Goal: Information Seeking & Learning: Understand process/instructions

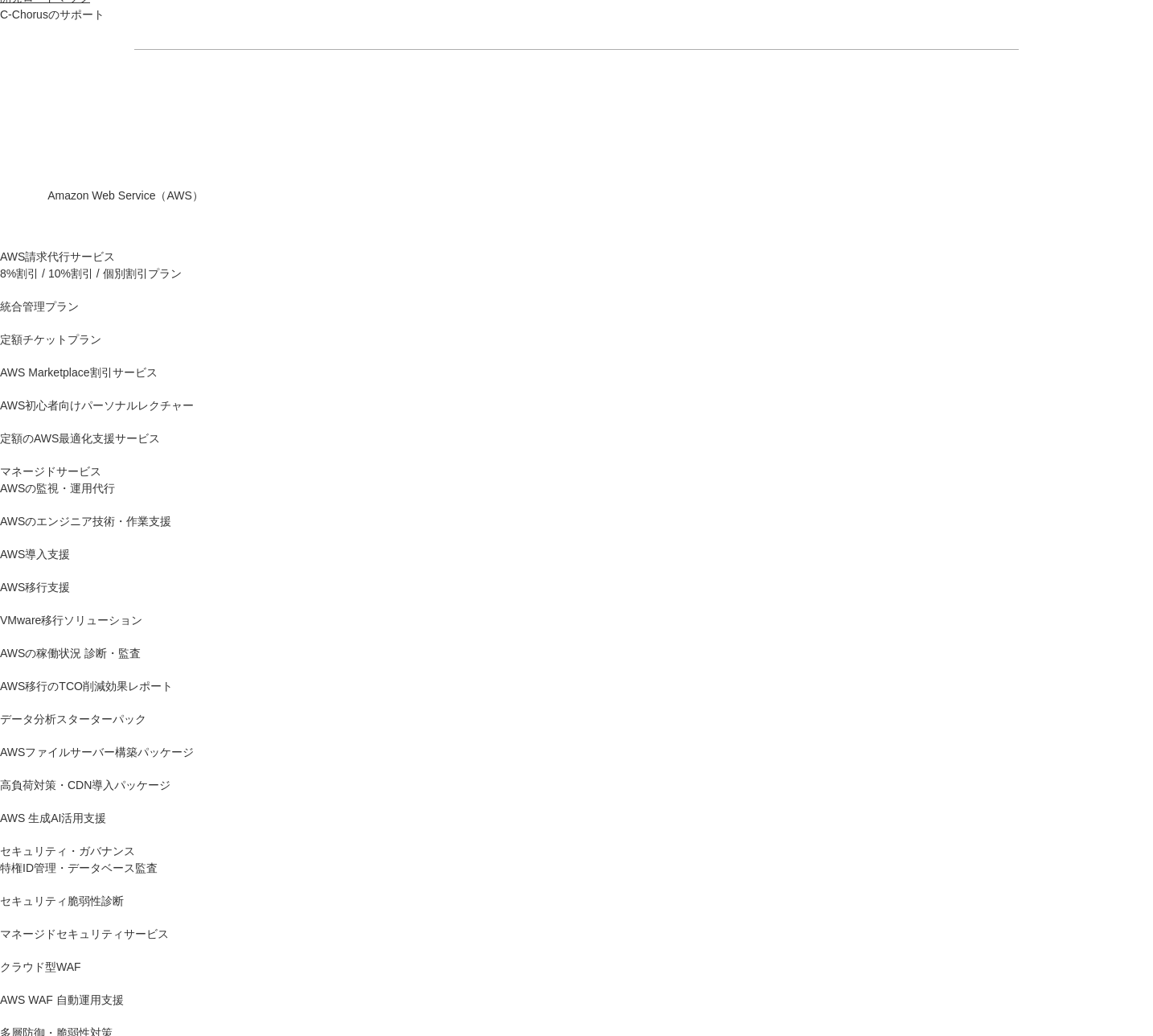
scroll to position [163, 0]
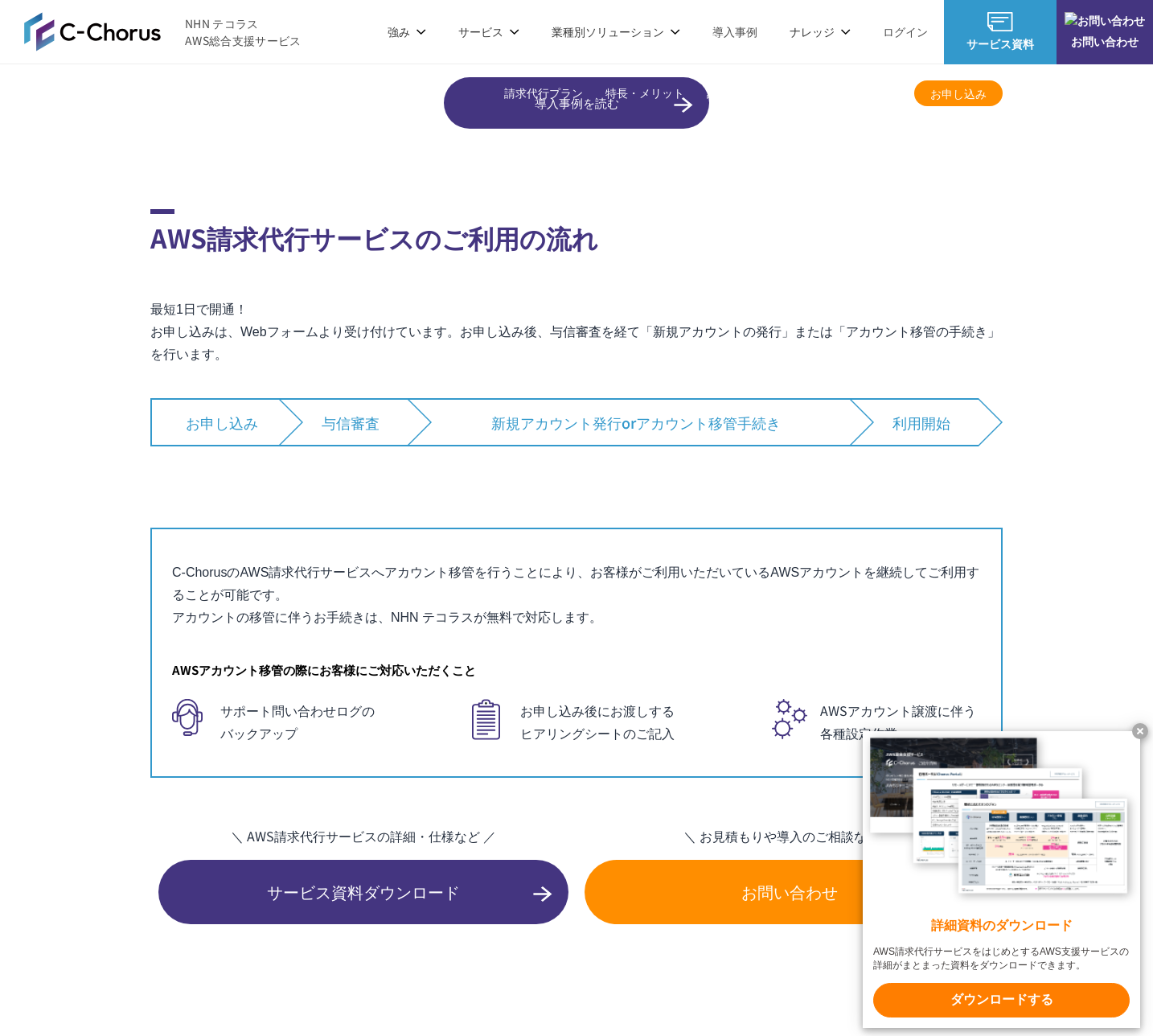
scroll to position [10447, 0]
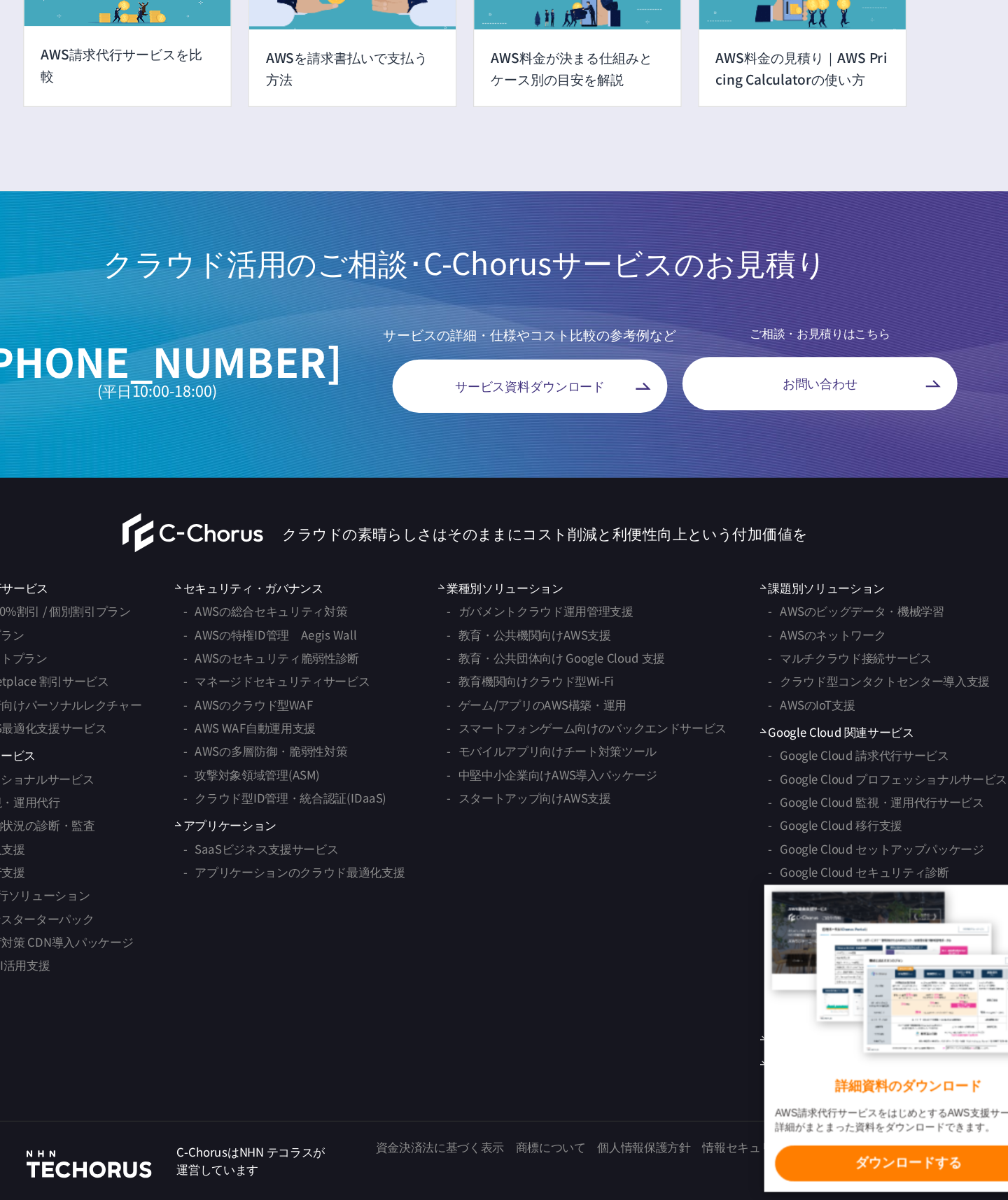
scroll to position [11835, 0]
click at [0, 0] on link "割引が適用されるリージョン・サービスなどの詳細はこちらをご覧ください。" at bounding box center [0, 0] width 0 height 0
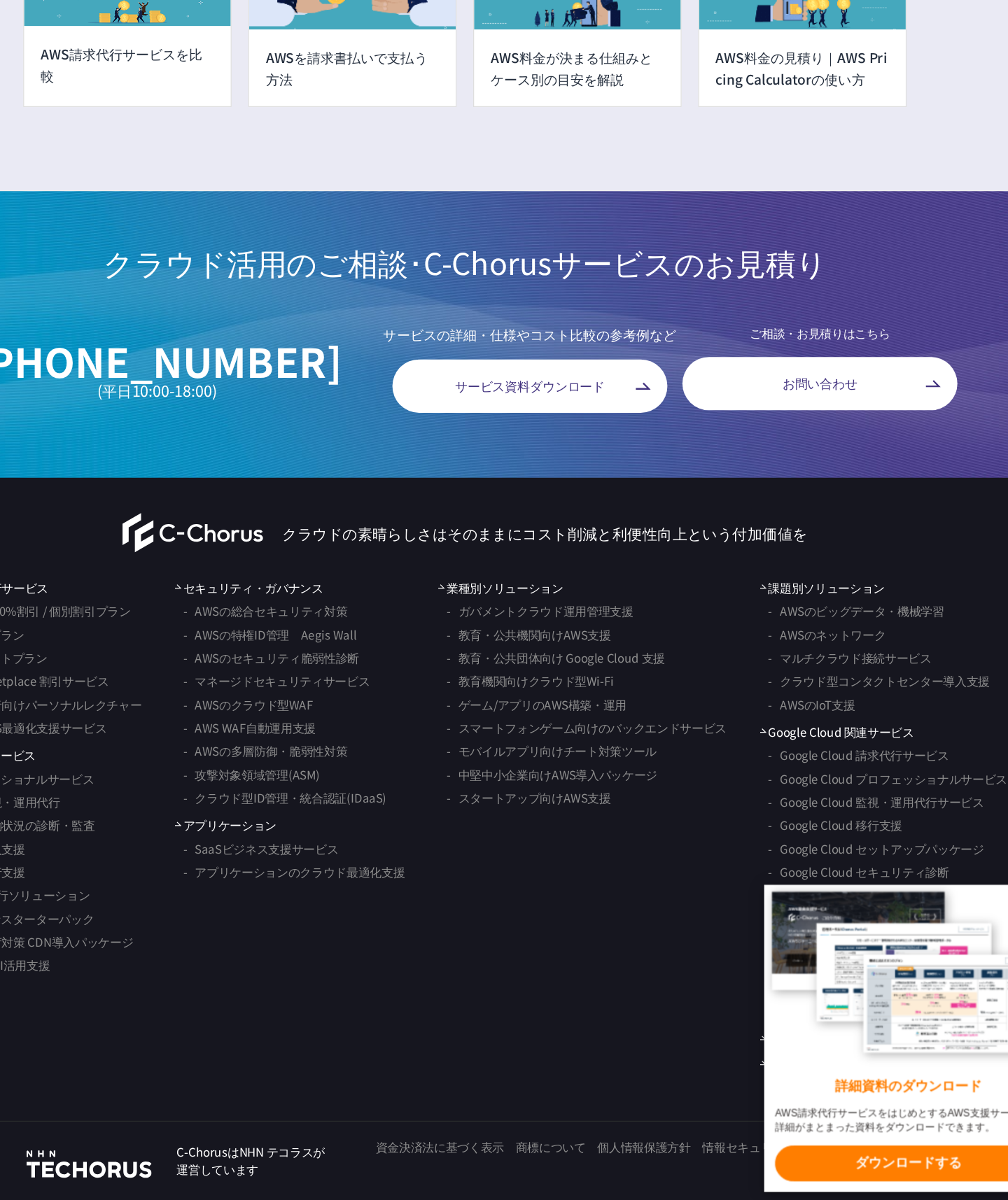
click at [0, 0] on link "割引が適用されるリージョン・サービスなどの詳細はこちらをご覧ください。" at bounding box center [0, 0] width 0 height 0
click at [0, 0] on p "【個別割引プラン】を選択した場合 割引が適用されるリージョン・サービスなどの詳細はこちらをご覧ください。" at bounding box center [0, 0] width 0 height 0
click at [0, 0] on link "割引が適用されるリージョン・サービスなどの詳細はこちらをご覧ください。" at bounding box center [0, 0] width 0 height 0
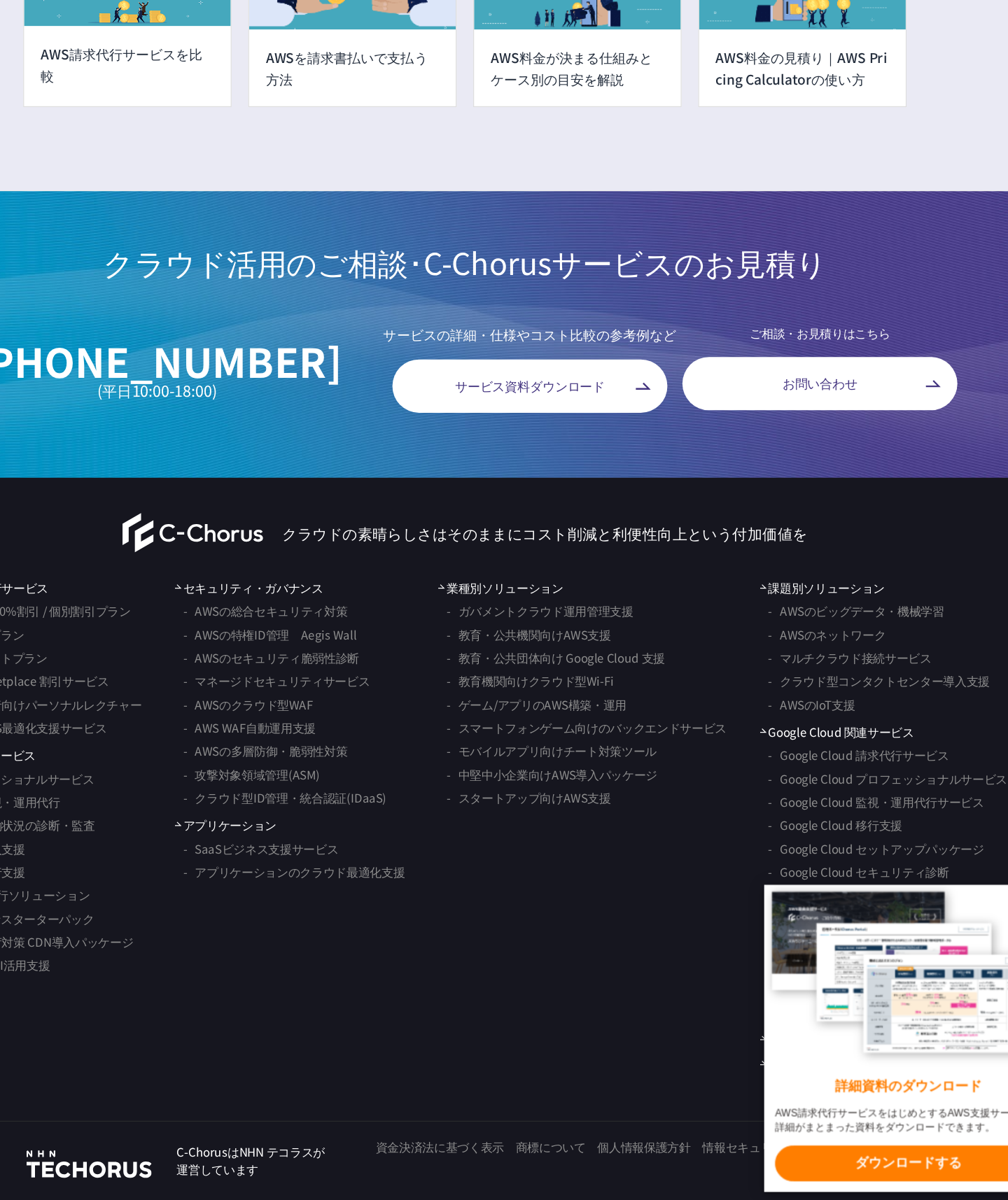
click at [0, 0] on link "割引が適用されるリージョン・サービスなどの詳細はこちらをご覧ください。" at bounding box center [0, 0] width 0 height 0
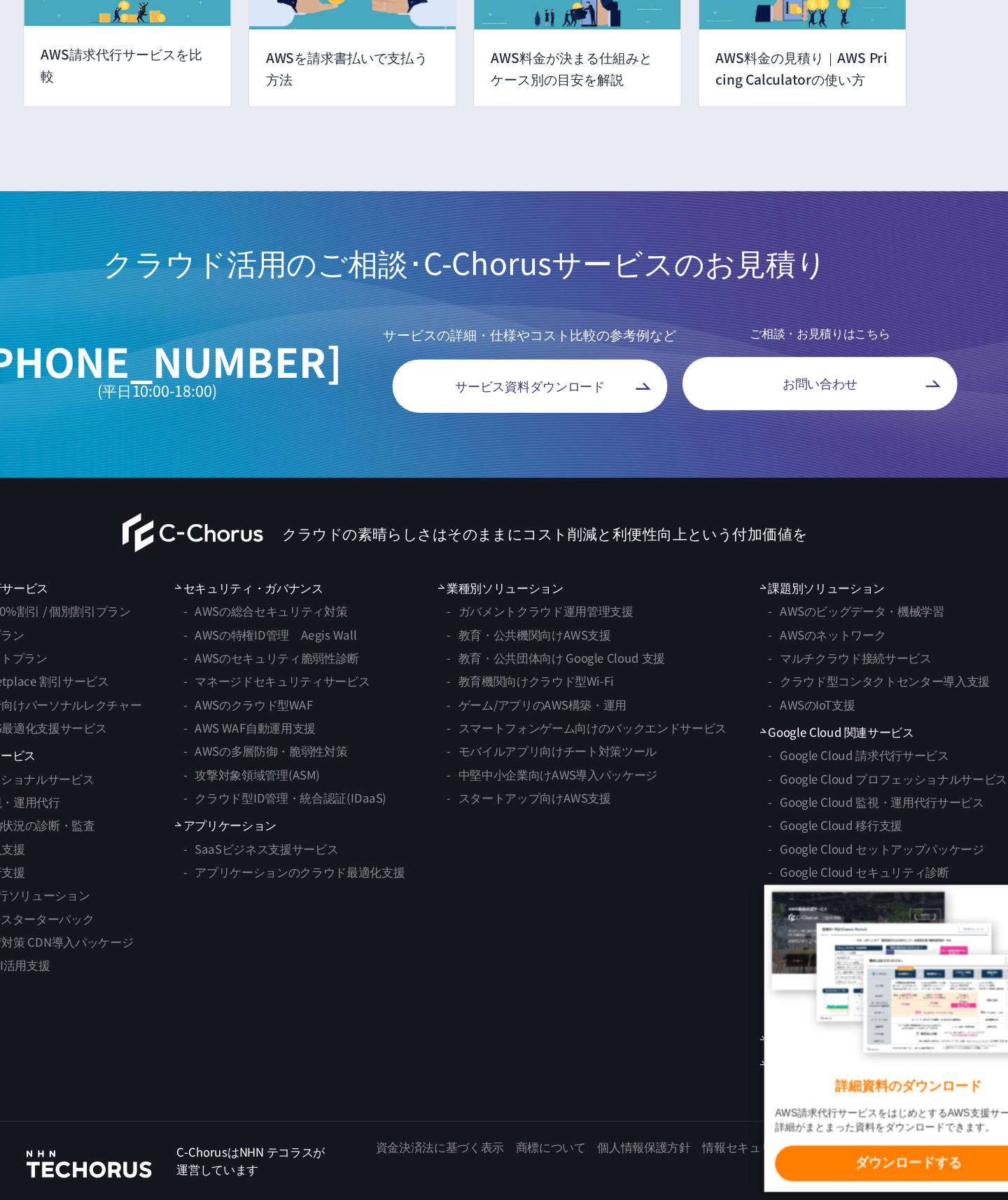
click at [0, 0] on link "割引が適用されるリージョン・サービスなどの詳細はこちらをご覧ください。" at bounding box center [0, 0] width 0 height 0
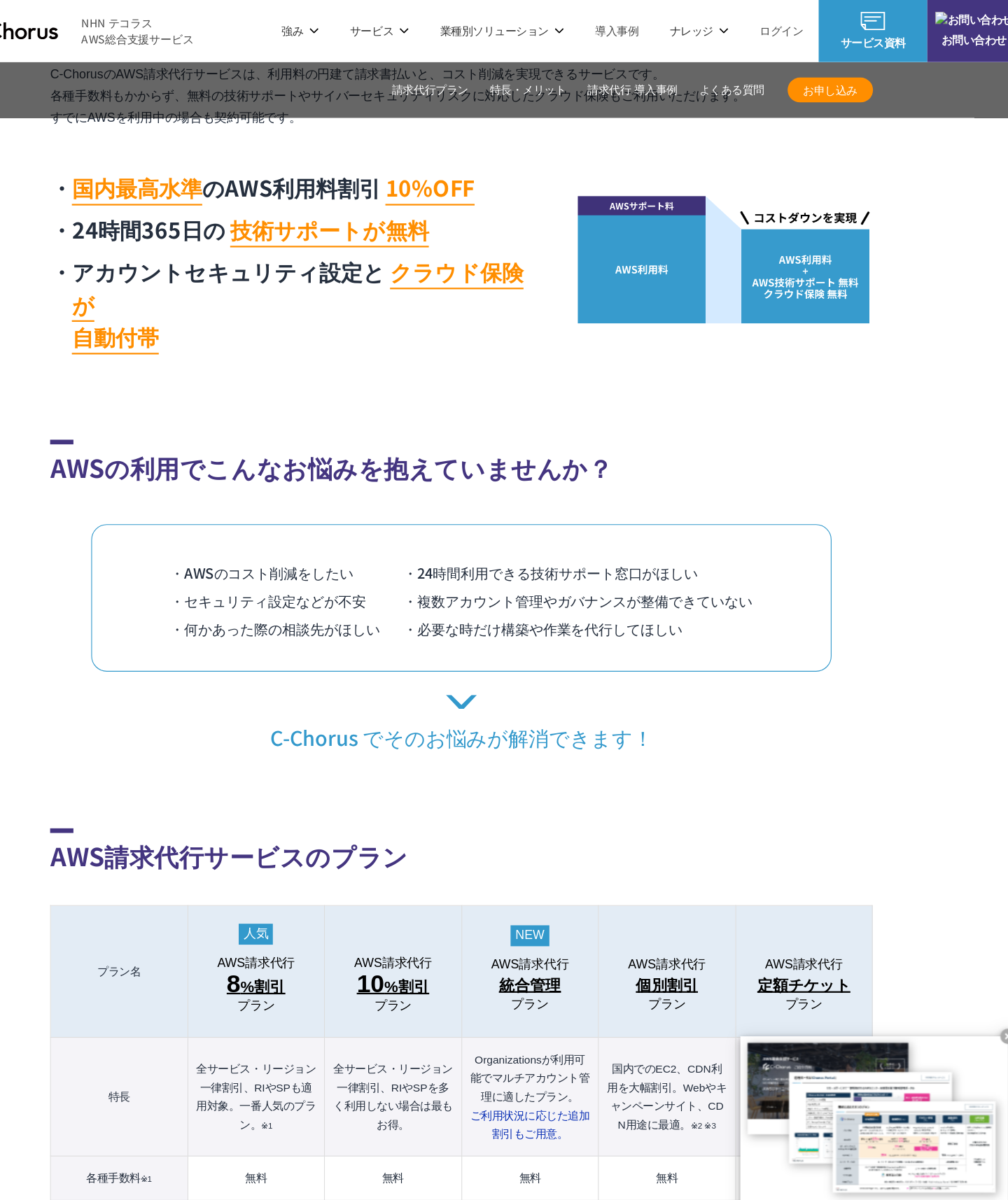
scroll to position [0, 0]
